Goal: Information Seeking & Learning: Learn about a topic

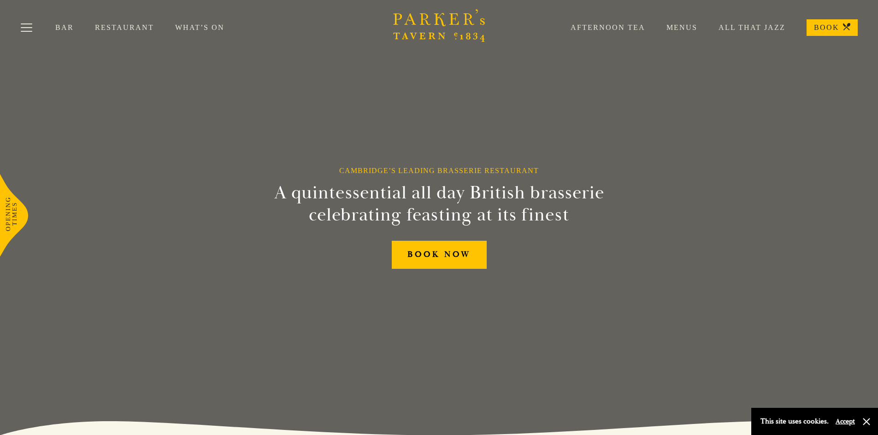
click at [687, 25] on link "Menus" at bounding box center [671, 27] width 52 height 9
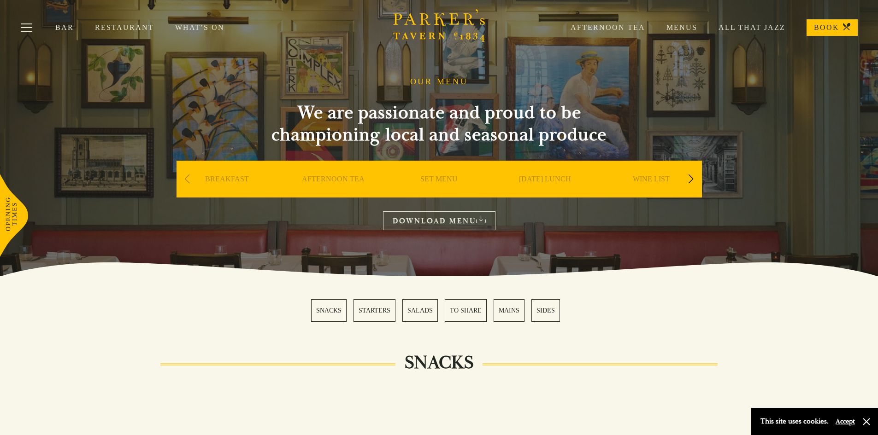
click at [692, 179] on div "Next slide" at bounding box center [691, 179] width 12 height 20
click at [189, 182] on div "Previous slide" at bounding box center [187, 179] width 12 height 20
click at [461, 213] on link "DOWNLOAD MENU" at bounding box center [439, 220] width 112 height 19
click at [60, 30] on link "Bar" at bounding box center [75, 27] width 40 height 9
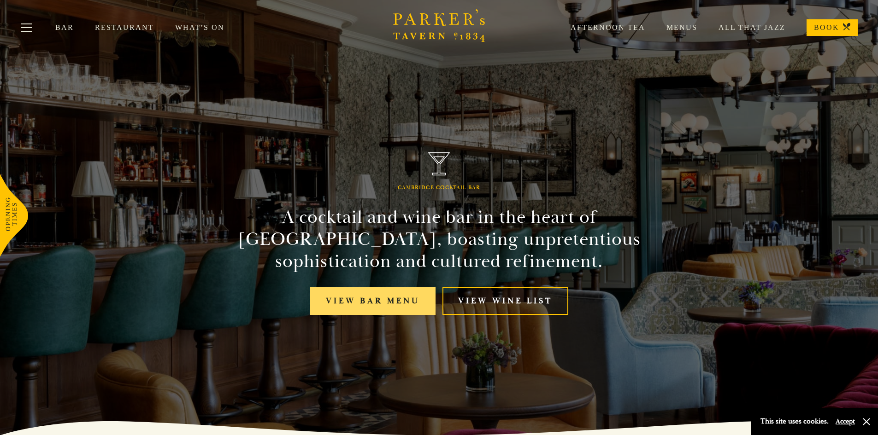
click at [391, 291] on link "View bar menu" at bounding box center [372, 302] width 125 height 28
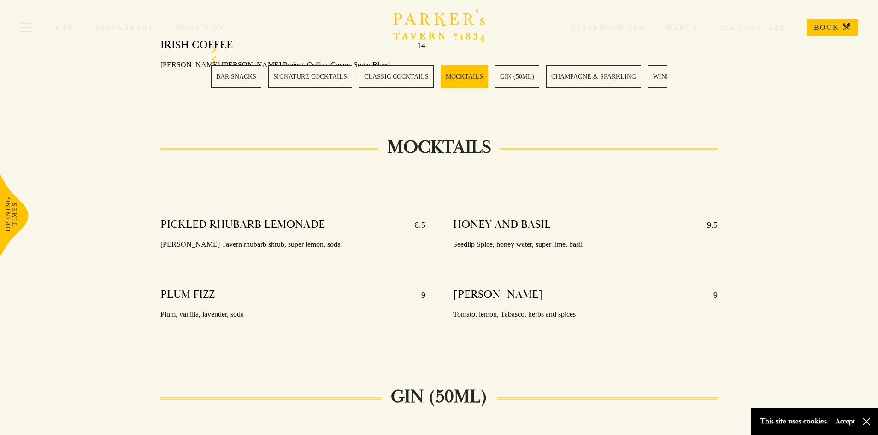
scroll to position [1567, 0]
